Goal: Obtain resource: Obtain resource

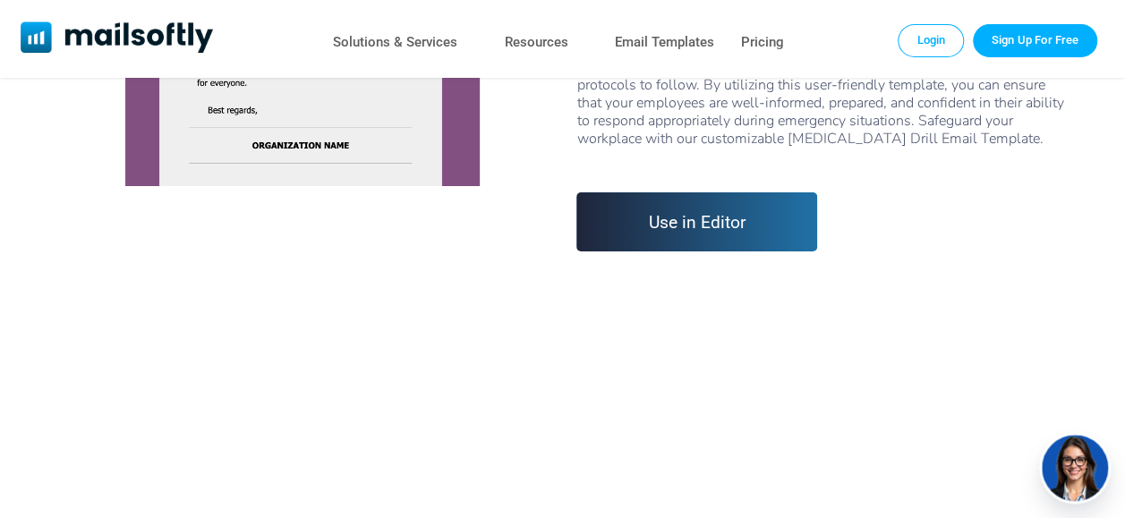
scroll to position [448, 0]
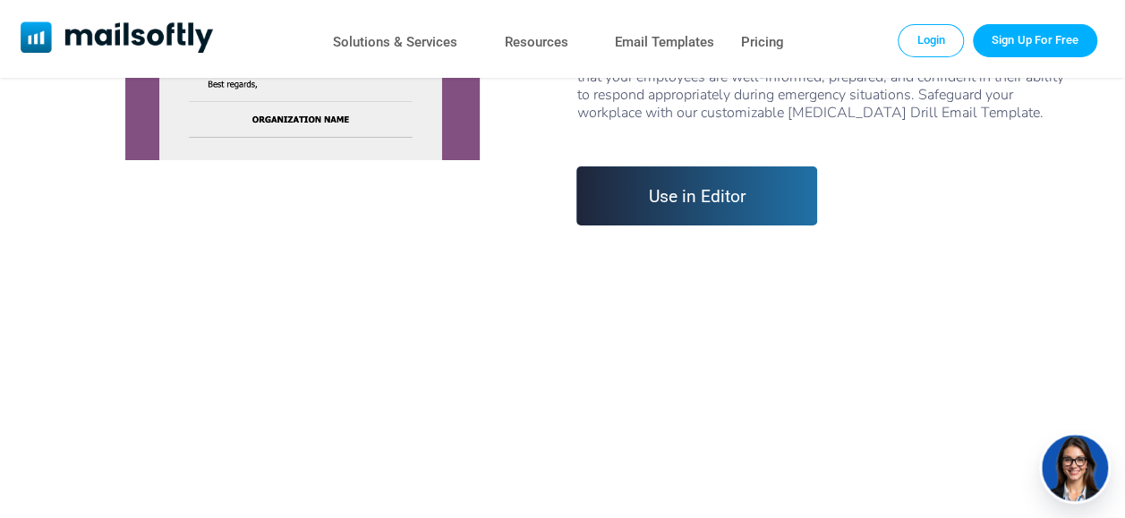
click at [655, 193] on link "Use in Editor" at bounding box center [697, 196] width 241 height 59
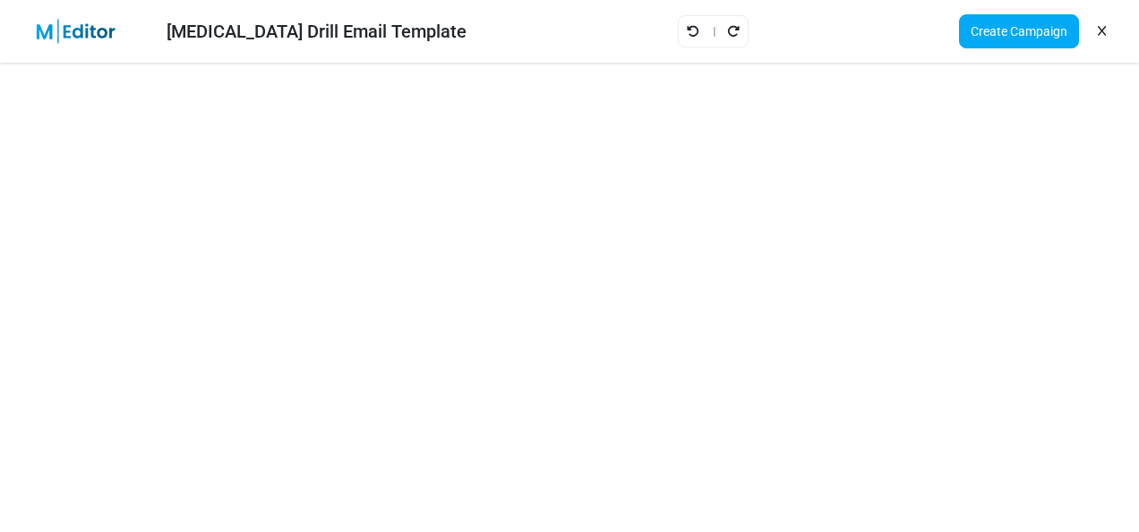
click at [1108, 26] on link at bounding box center [1101, 31] width 17 height 30
click at [1101, 31] on icon at bounding box center [1102, 31] width 8 height 1
